Goal: Check status

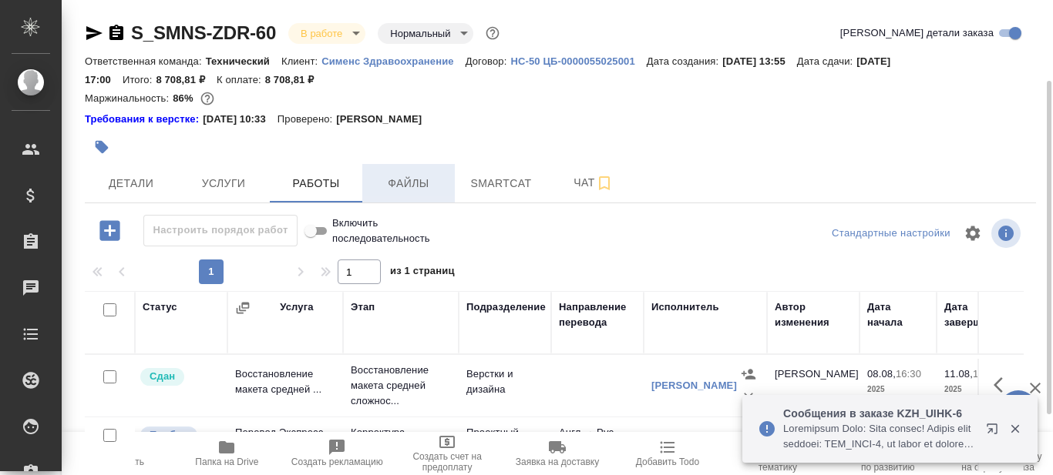
scroll to position [72, 0]
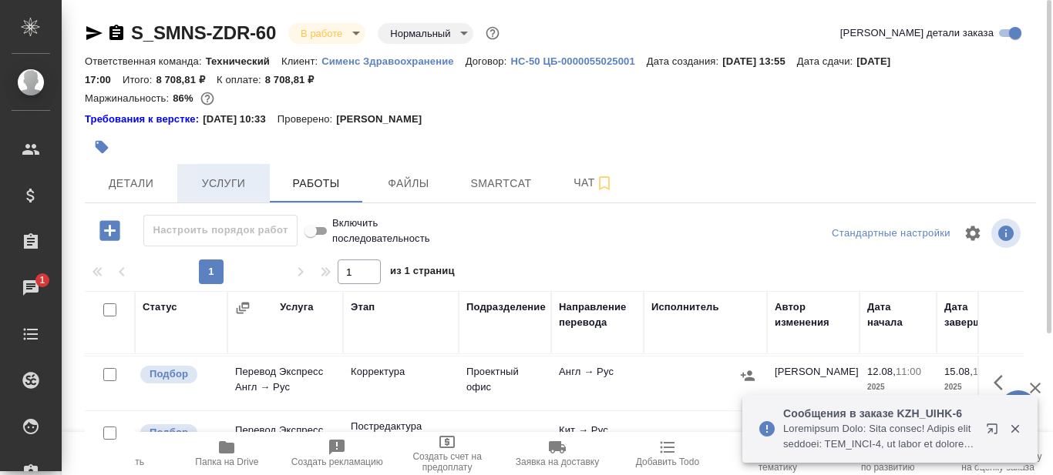
click at [240, 190] on span "Услуги" at bounding box center [223, 183] width 74 height 19
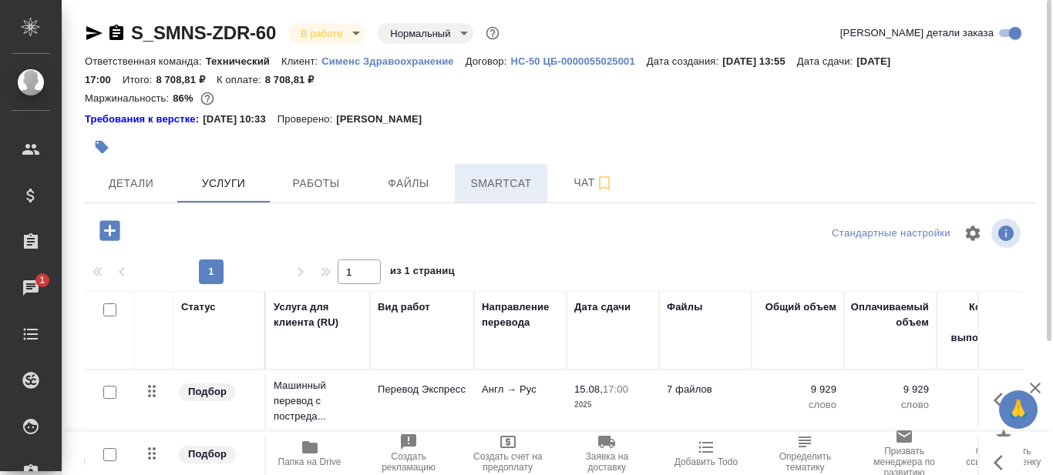
click at [495, 193] on button "Smartcat" at bounding box center [501, 183] width 92 height 39
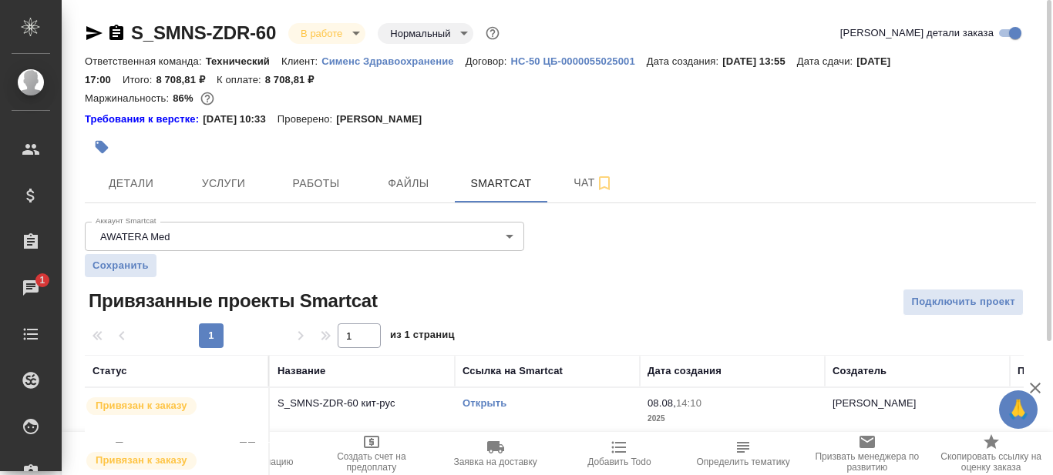
scroll to position [73, 0]
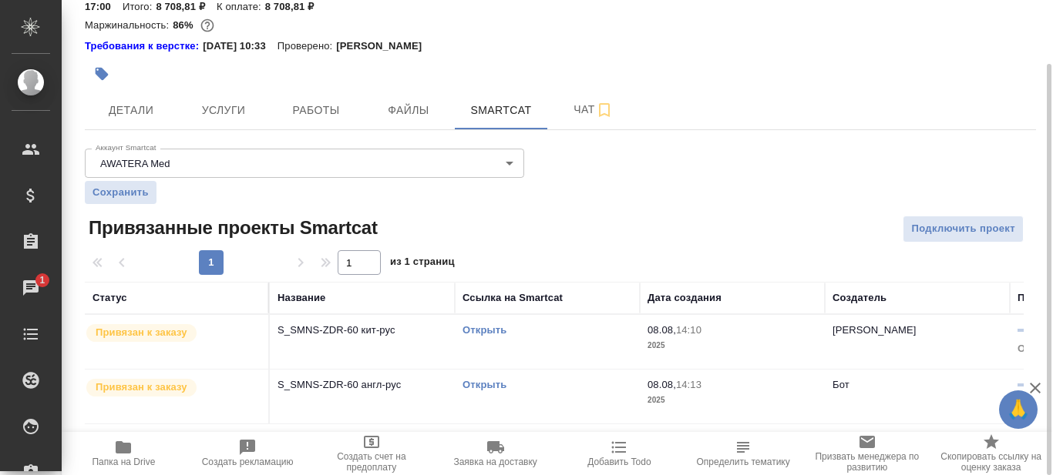
click at [492, 334] on link "Открыть" at bounding box center [484, 330] width 44 height 12
click at [496, 332] on link "Открыть" at bounding box center [484, 330] width 44 height 12
click at [559, 329] on div "Открыть" at bounding box center [547, 330] width 170 height 15
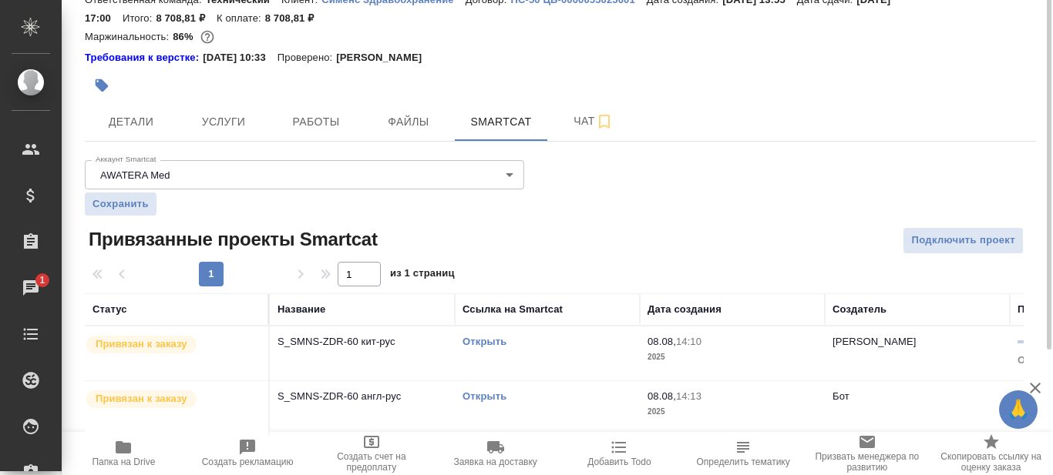
scroll to position [0, 0]
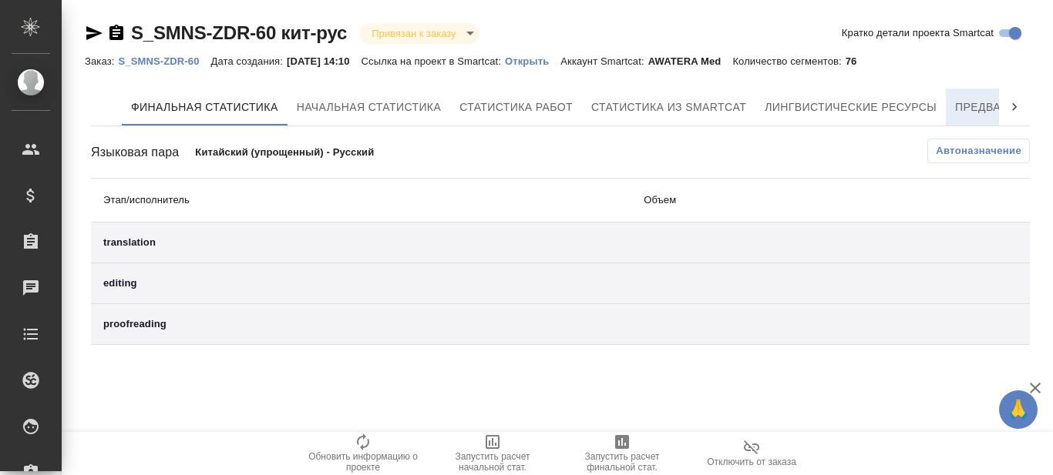
click at [977, 99] on span "Предварительный перевод" at bounding box center [1041, 107] width 173 height 19
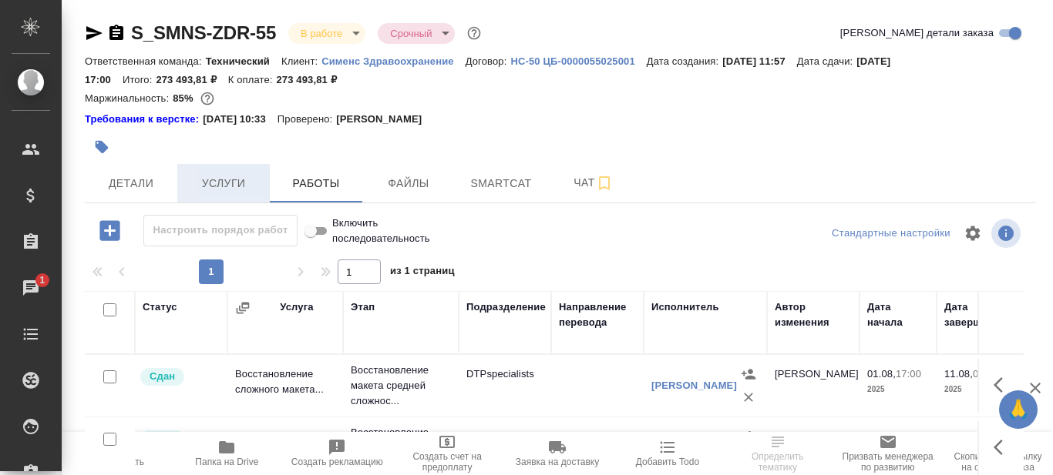
click at [237, 178] on span "Услуги" at bounding box center [223, 183] width 74 height 19
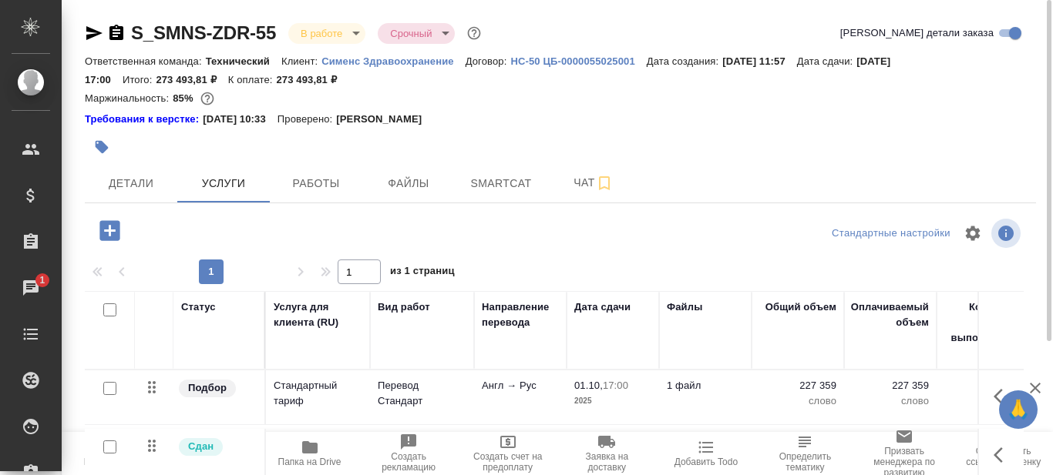
click at [309, 462] on span "Папка на Drive" at bounding box center [309, 462] width 63 height 11
click at [91, 34] on icon "button" at bounding box center [94, 33] width 18 height 18
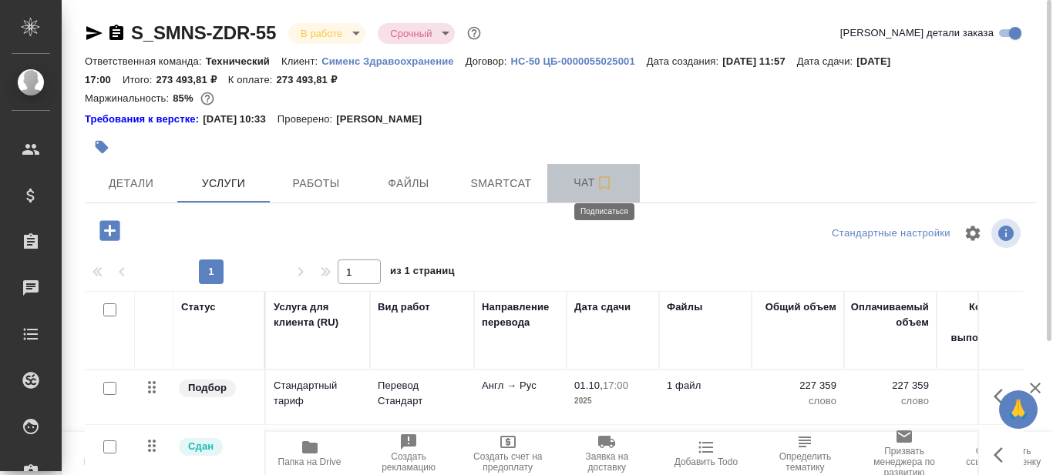
click at [603, 186] on icon "button" at bounding box center [604, 183] width 18 height 18
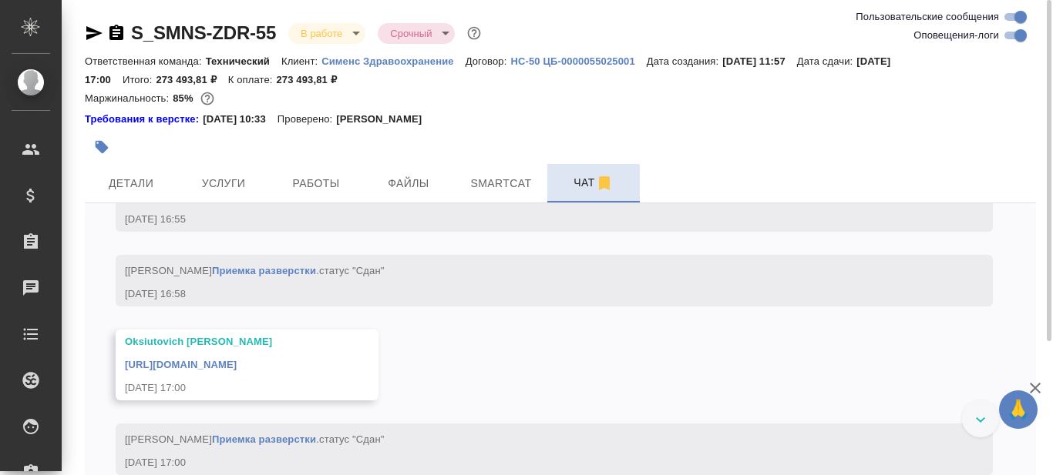
scroll to position [11465, 0]
